Goal: Information Seeking & Learning: Learn about a topic

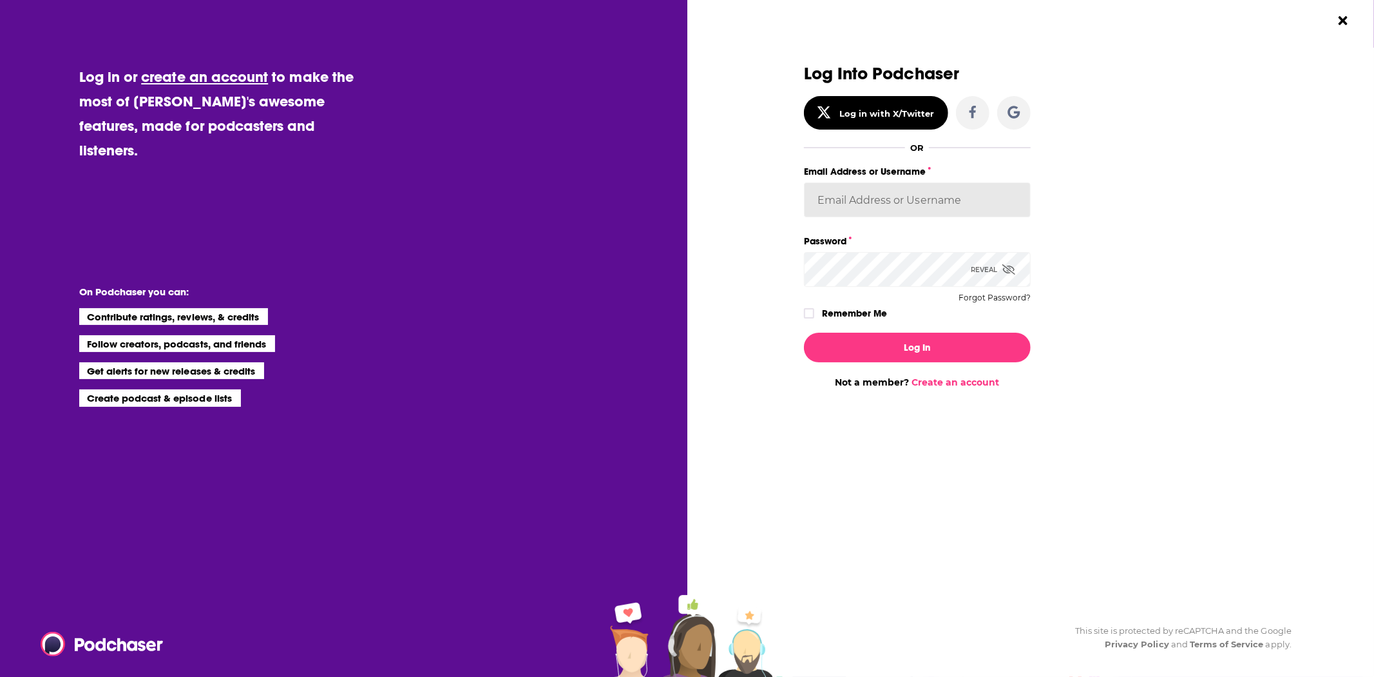
click at [861, 192] on input "Email Address or Username" at bounding box center [917, 199] width 227 height 35
type input "[EMAIL_ADDRESS][DOMAIN_NAME]"
click at [804, 333] on button "Log In" at bounding box center [917, 348] width 227 height 30
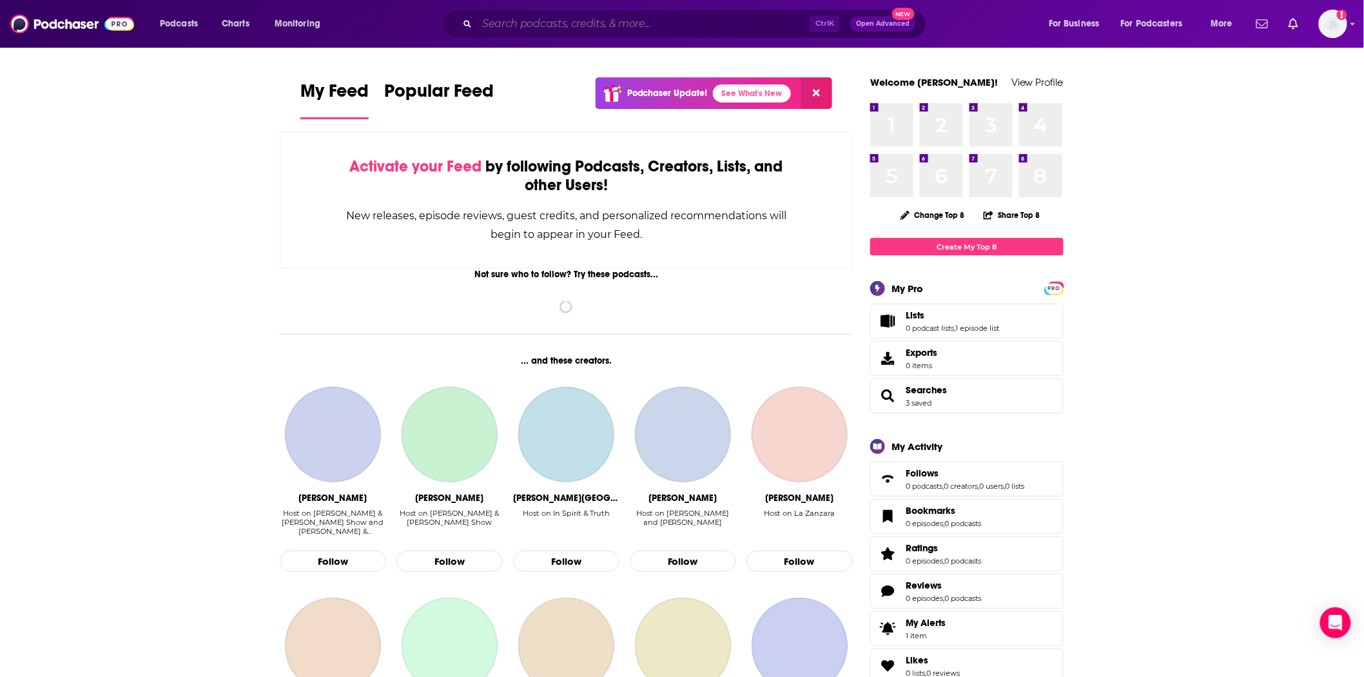
click at [528, 30] on input "Search podcasts, credits, & more..." at bounding box center [643, 24] width 333 height 21
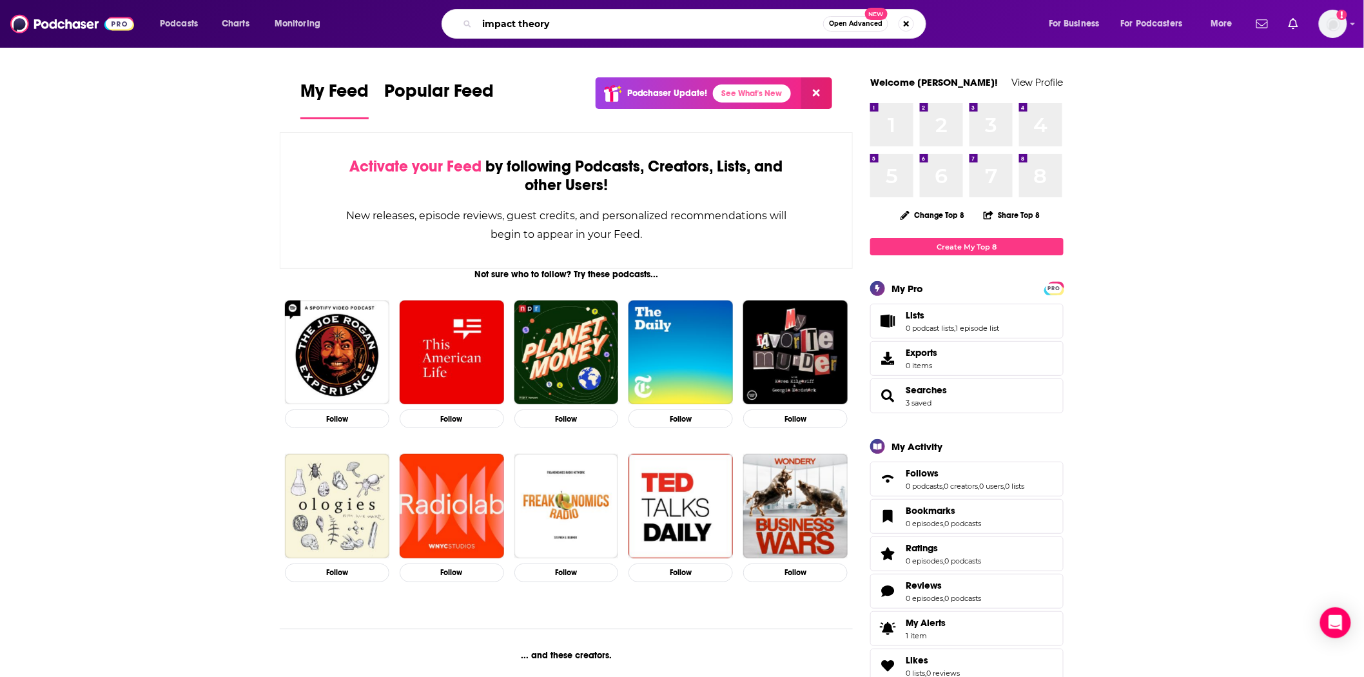
type input "impact theory"
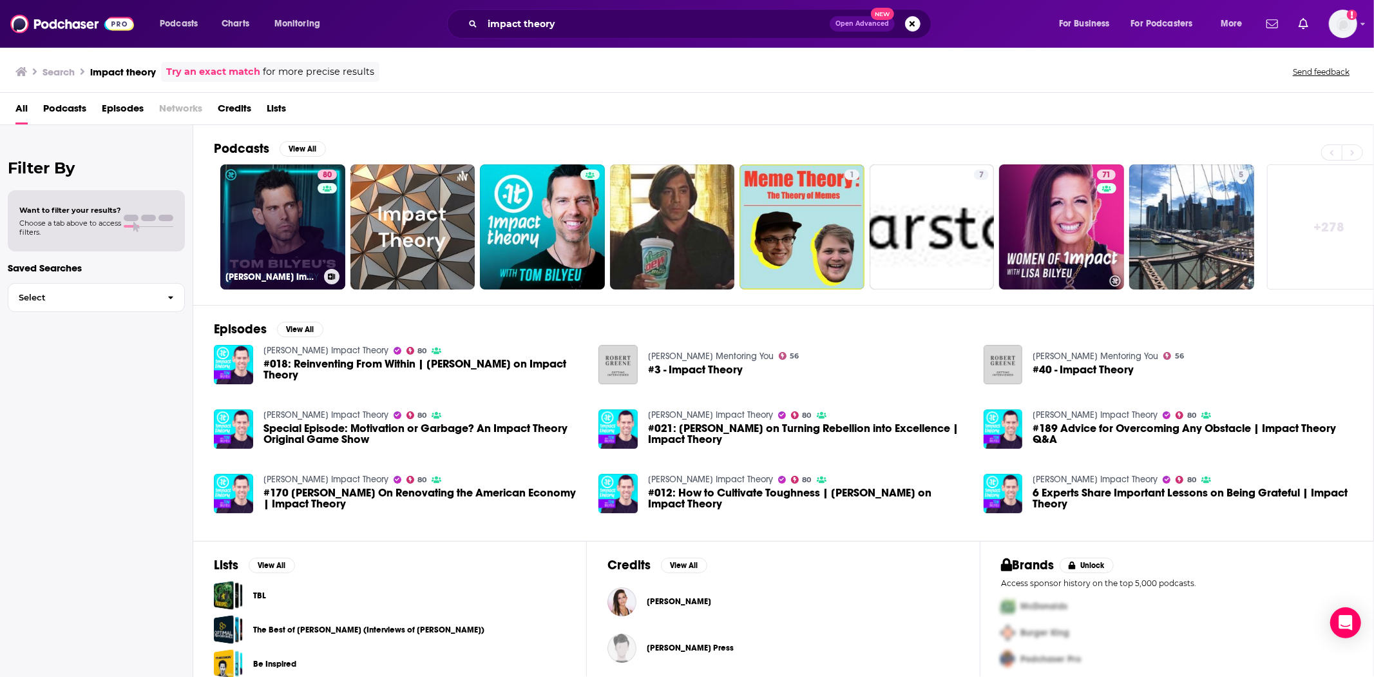
click at [259, 233] on link "80 [PERSON_NAME] Impact Theory" at bounding box center [282, 226] width 125 height 125
